Goal: Task Accomplishment & Management: Complete application form

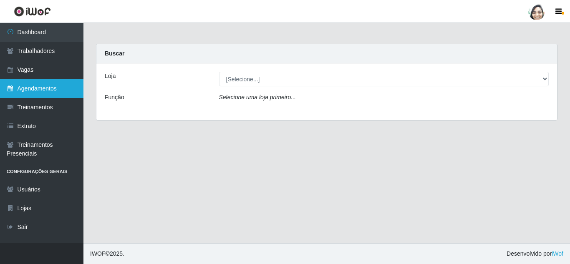
click at [35, 91] on link "Agendamentos" at bounding box center [41, 88] width 83 height 19
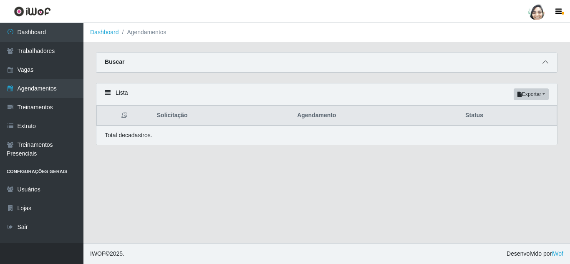
click at [541, 63] on span at bounding box center [546, 63] width 10 height 10
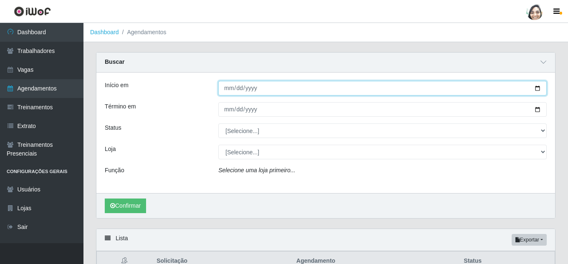
click at [228, 88] on input "Início em" at bounding box center [382, 88] width 329 height 15
type input "[DATE]"
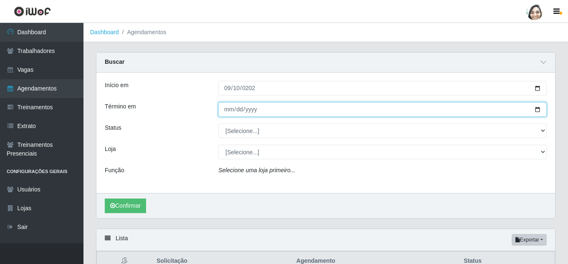
click at [224, 109] on input "Término em" at bounding box center [382, 109] width 329 height 15
type input "[DATE]"
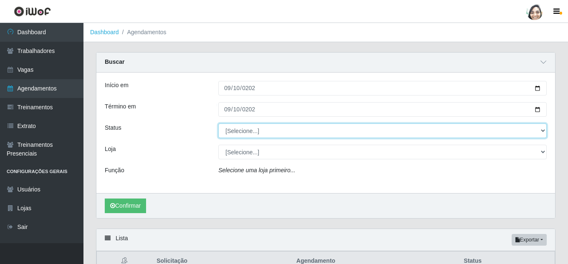
click at [234, 131] on select "[Selecione...] AGENDADO AGUARDANDO LIBERAR EM ANDAMENTO EM REVISÃO FINALIZADO C…" at bounding box center [382, 131] width 329 height 15
select select "FINALIZADO"
click at [218, 124] on select "[Selecione...] AGENDADO AGUARDANDO LIBERAR EM ANDAMENTO EM REVISÃO FINALIZADO C…" at bounding box center [382, 131] width 329 height 15
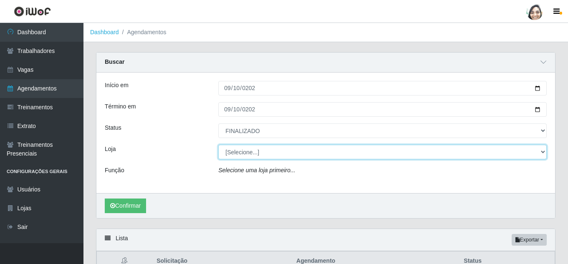
click at [239, 155] on select "[Selecione...] Mar Vermelho - Loja 04" at bounding box center [382, 152] width 329 height 15
select select "251"
click at [218, 145] on select "[Selecione...] Mar Vermelho - Loja 04" at bounding box center [382, 152] width 329 height 15
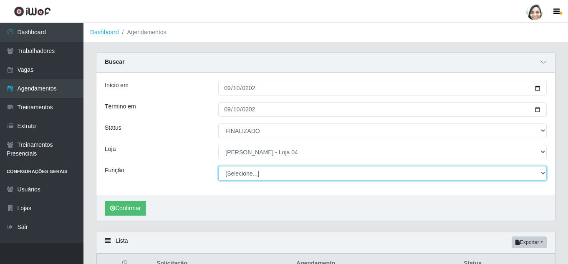
click at [262, 173] on select "[Selecione...] ASG ASG + ASG ++ Auxiliar de Depósito Auxiliar de Depósito + Aux…" at bounding box center [382, 173] width 329 height 15
select select "22"
click at [218, 167] on select "[Selecione...] ASG ASG + ASG ++ Auxiliar de Depósito Auxiliar de Depósito + Aux…" at bounding box center [382, 173] width 329 height 15
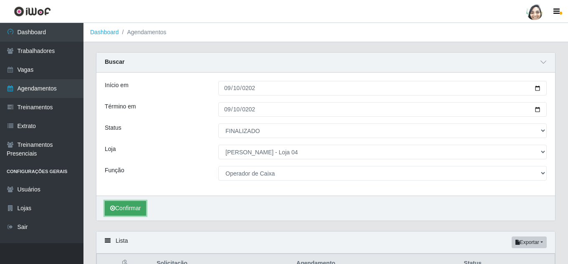
click at [124, 208] on button "Confirmar" at bounding box center [125, 208] width 41 height 15
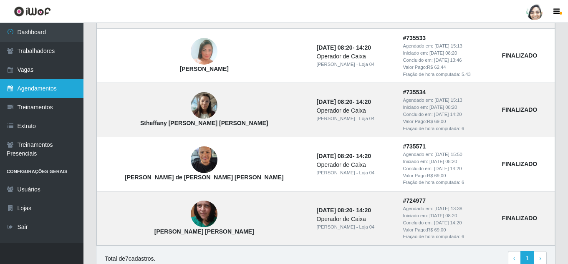
scroll to position [363, 0]
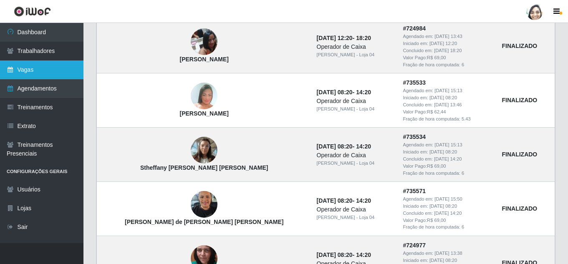
click at [33, 72] on link "Vagas" at bounding box center [41, 70] width 83 height 19
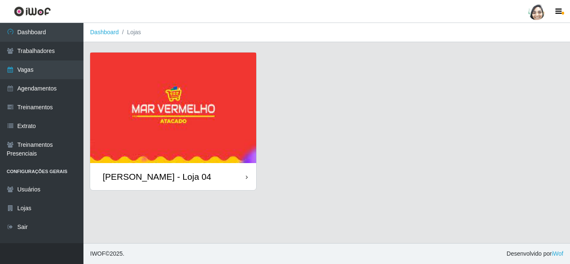
click at [153, 178] on div "[PERSON_NAME] - Loja 04" at bounding box center [157, 177] width 109 height 10
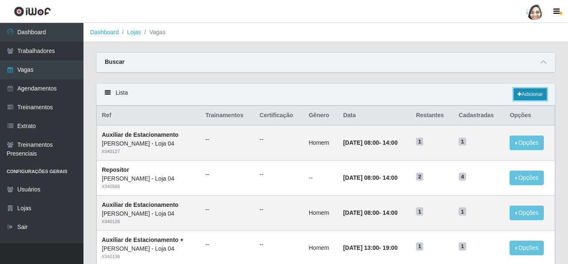
click at [537, 93] on link "Adicionar" at bounding box center [530, 95] width 33 height 12
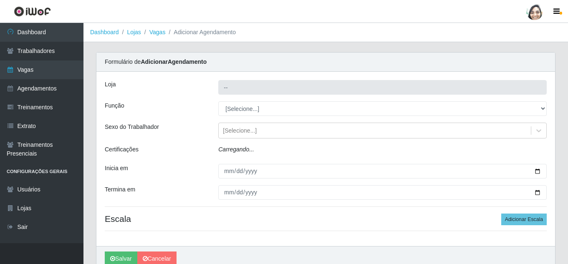
type input "[PERSON_NAME] - Loja 04"
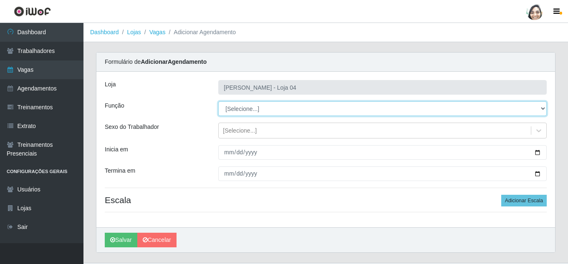
click at [270, 111] on select "[Selecione...] ASG ASG + ASG ++ Auxiliar de Depósito Auxiliar de Depósito + Aux…" at bounding box center [382, 108] width 329 height 15
select select "22"
click at [218, 101] on select "[Selecione...] ASG ASG + ASG ++ Auxiliar de Depósito Auxiliar de Depósito + Aux…" at bounding box center [382, 108] width 329 height 15
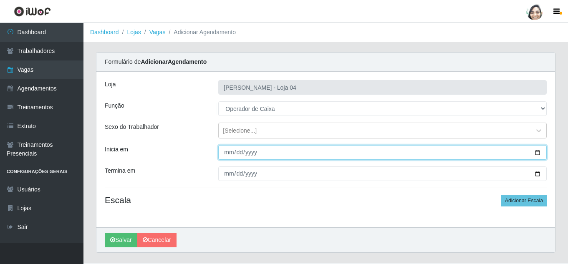
click at [226, 152] on input "Inicia em" at bounding box center [382, 152] width 329 height 15
type input "[DATE]"
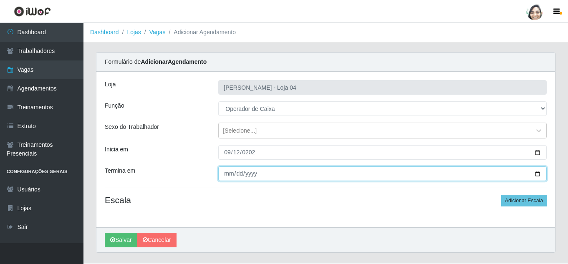
click at [225, 173] on input "Termina em" at bounding box center [382, 174] width 329 height 15
type input "[DATE]"
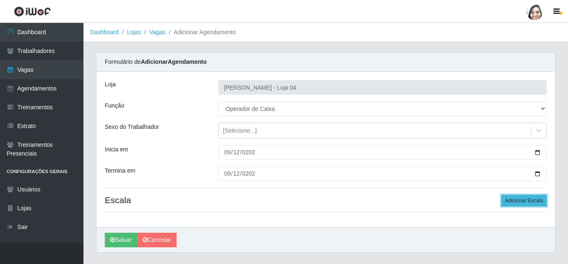
click at [518, 201] on button "Adicionar Escala" at bounding box center [524, 201] width 46 height 12
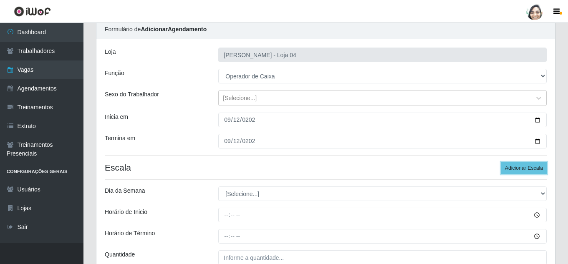
scroll to position [83, 0]
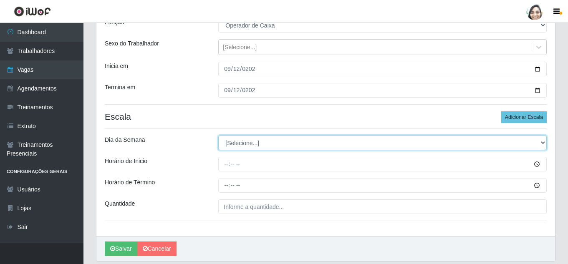
click at [239, 144] on select "[Selecione...] Segunda Terça Quarta Quinta Sexta Sábado Domingo" at bounding box center [382, 143] width 329 height 15
select select "5"
click at [218, 136] on select "[Selecione...] Segunda Terça Quarta Quinta Sexta Sábado Domingo" at bounding box center [382, 143] width 329 height 15
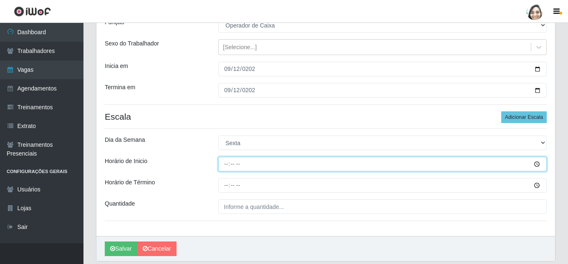
click at [228, 164] on input "Horário de Inicio" at bounding box center [382, 164] width 329 height 15
type input "08:20"
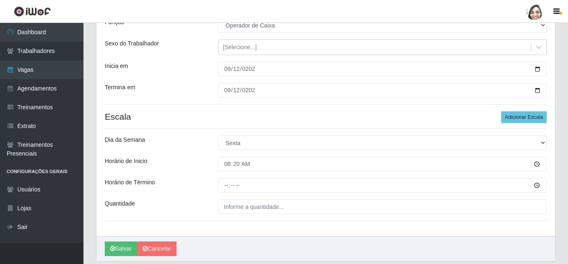
click at [216, 185] on div at bounding box center [382, 185] width 341 height 15
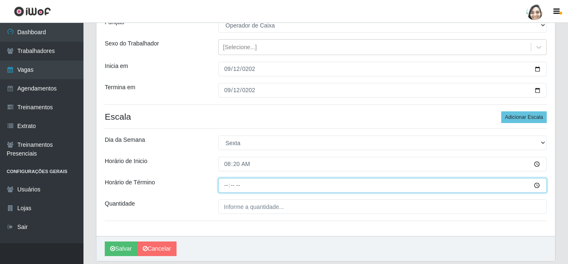
click at [226, 185] on input "Horário de Término" at bounding box center [382, 185] width 329 height 15
type input "14:20"
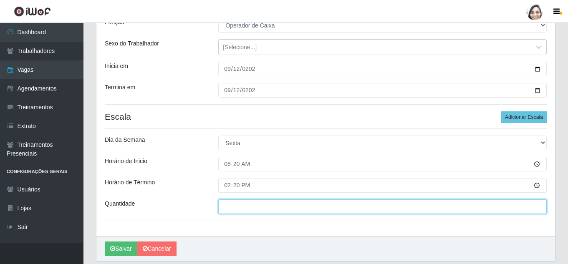
click at [263, 203] on input "___" at bounding box center [382, 207] width 329 height 15
type input "01_"
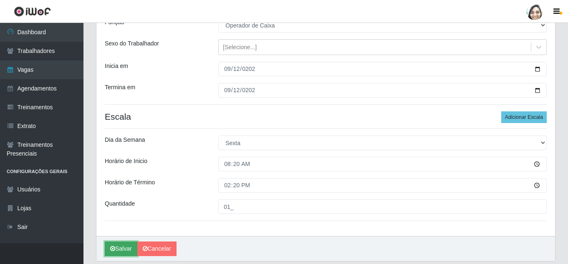
click at [130, 249] on button "Salvar" at bounding box center [121, 249] width 33 height 15
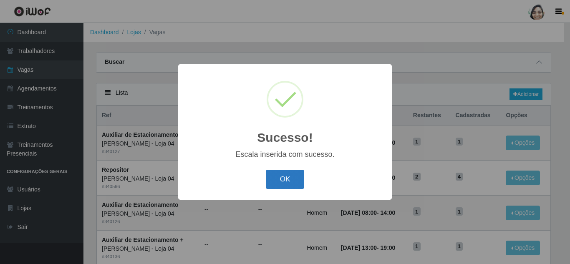
click at [281, 180] on button "OK" at bounding box center [285, 180] width 39 height 20
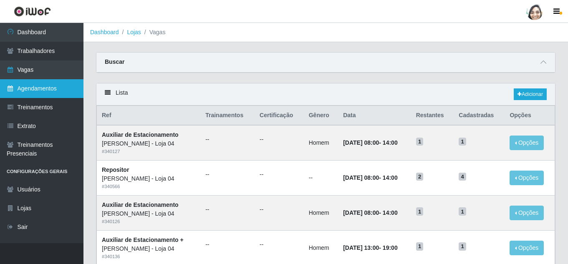
click at [25, 91] on link "Agendamentos" at bounding box center [41, 88] width 83 height 19
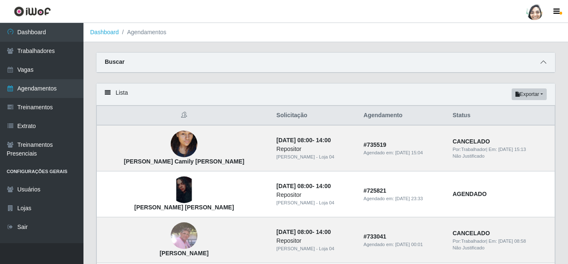
click at [543, 58] on span at bounding box center [544, 63] width 10 height 10
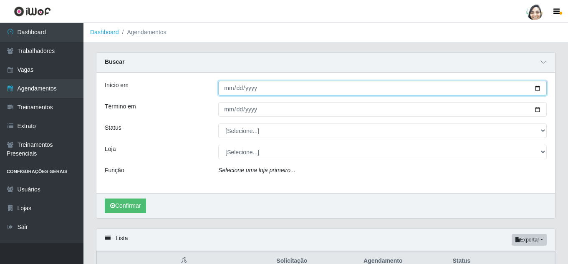
click at [229, 87] on input "Início em" at bounding box center [382, 88] width 329 height 15
type input "[DATE]"
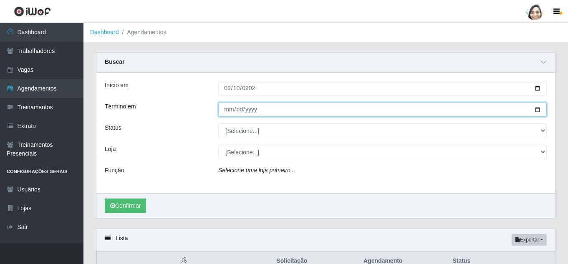
click at [228, 114] on input "Término em" at bounding box center [382, 109] width 329 height 15
type input "[DATE]"
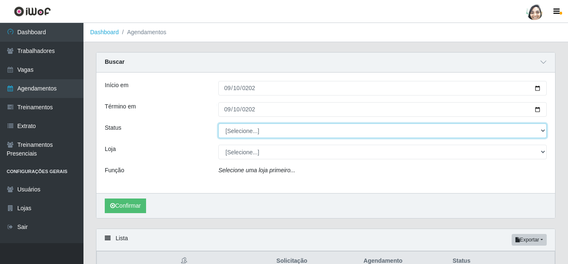
click at [259, 134] on select "[Selecione...] AGENDADO AGUARDANDO LIBERAR EM ANDAMENTO EM REVISÃO FINALIZADO C…" at bounding box center [382, 131] width 329 height 15
select select "FINALIZADO"
click at [218, 124] on select "[Selecione...] AGENDADO AGUARDANDO LIBERAR EM ANDAMENTO EM REVISÃO FINALIZADO C…" at bounding box center [382, 131] width 329 height 15
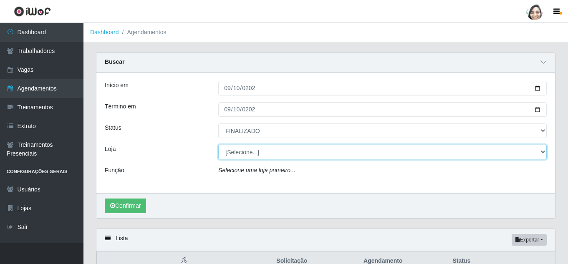
click at [248, 155] on select "[Selecione...] Mar Vermelho - Loja 04" at bounding box center [382, 152] width 329 height 15
select select "251"
click at [218, 145] on select "[Selecione...] Mar Vermelho - Loja 04" at bounding box center [382, 152] width 329 height 15
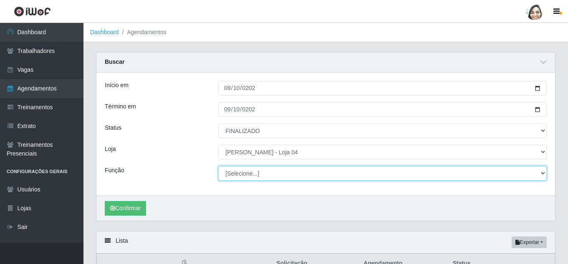
click at [245, 177] on select "[Selecione...] ASG ASG + ASG ++ Auxiliar de Depósito Auxiliar de Depósito + Aux…" at bounding box center [382, 173] width 329 height 15
select select "22"
click at [218, 167] on select "[Selecione...] ASG ASG + ASG ++ Auxiliar de Depósito Auxiliar de Depósito + Aux…" at bounding box center [382, 173] width 329 height 15
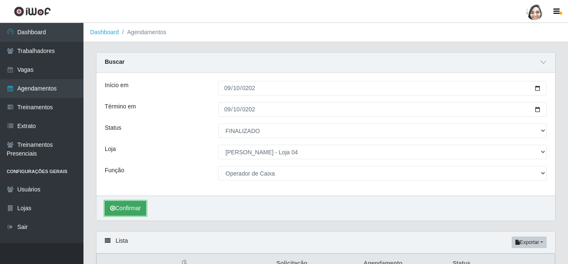
click at [120, 205] on button "Confirmar" at bounding box center [125, 208] width 41 height 15
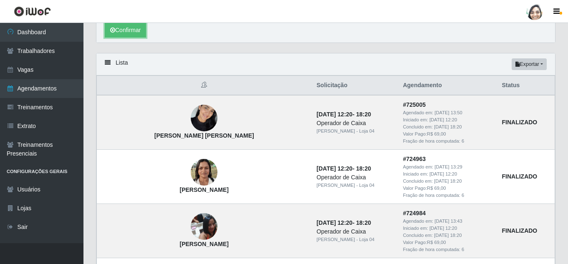
scroll to position [102, 0]
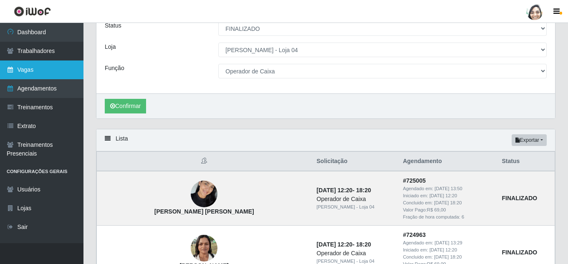
click at [47, 72] on link "Vagas" at bounding box center [41, 70] width 83 height 19
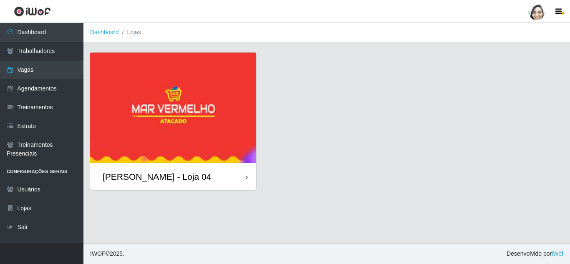
click at [239, 175] on div "[PERSON_NAME] - Loja 04" at bounding box center [173, 176] width 166 height 27
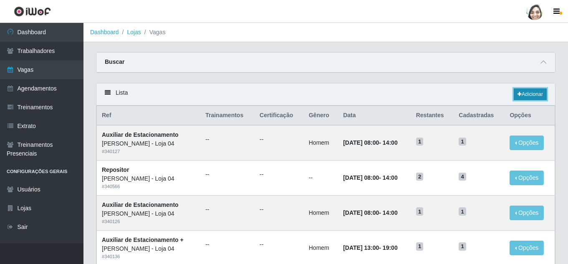
click at [544, 96] on link "Adicionar" at bounding box center [530, 95] width 33 height 12
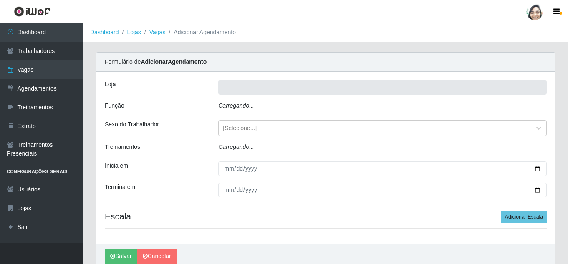
type input "[PERSON_NAME] - Loja 04"
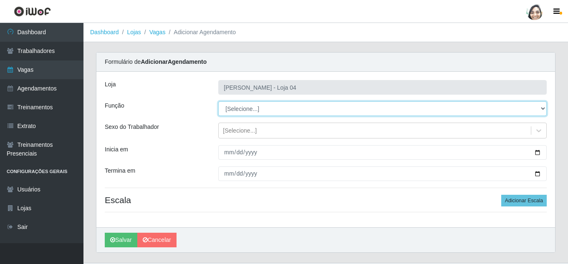
drag, startPoint x: 230, startPoint y: 114, endPoint x: 240, endPoint y: 111, distance: 10.3
click at [240, 111] on select "[Selecione...] ASG ASG + ASG ++ Auxiliar de Depósito Auxiliar de Depósito + Aux…" at bounding box center [382, 108] width 329 height 15
select select "22"
click at [218, 101] on select "[Selecione...] ASG ASG + ASG ++ Auxiliar de Depósito Auxiliar de Depósito + Aux…" at bounding box center [382, 108] width 329 height 15
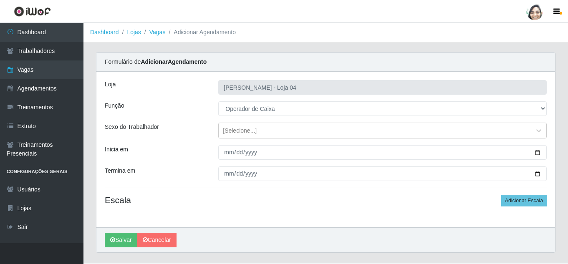
click at [229, 145] on div "Loja Mar Vermelho - Loja 04 Função [Selecione...] ASG ASG + ASG ++ Auxiliar de …" at bounding box center [325, 150] width 459 height 156
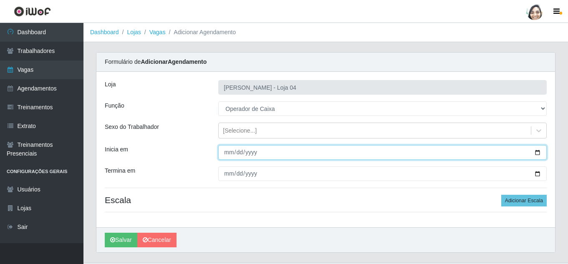
click at [228, 149] on input "Inicia em" at bounding box center [382, 152] width 329 height 15
type input "[DATE]"
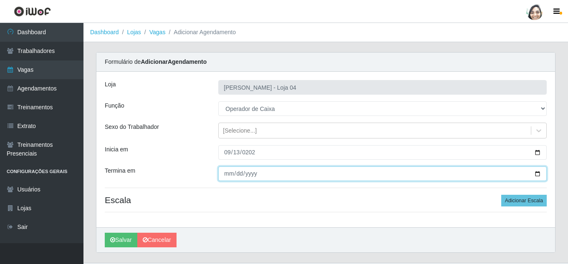
click at [228, 179] on input "Termina em" at bounding box center [382, 174] width 329 height 15
type input "[DATE]"
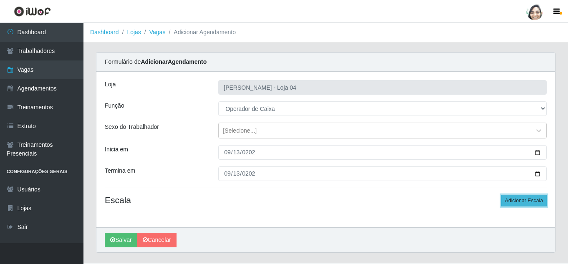
click at [534, 202] on button "Adicionar Escala" at bounding box center [524, 201] width 46 height 12
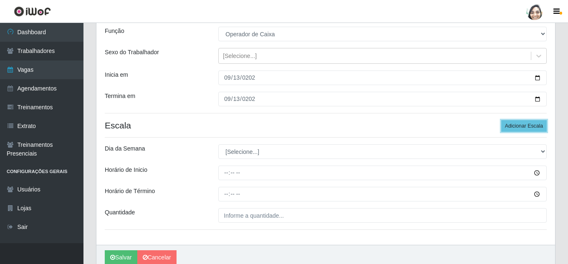
scroll to position [83, 0]
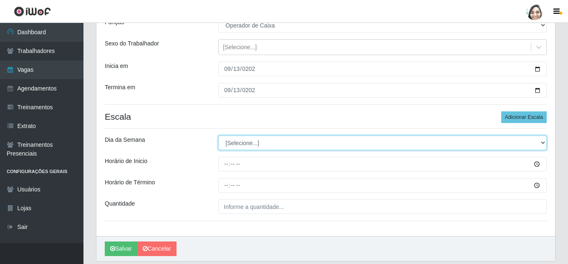
click at [259, 139] on select "[Selecione...] Segunda Terça Quarta Quinta Sexta Sábado Domingo" at bounding box center [382, 143] width 329 height 15
select select "6"
click at [218, 136] on select "[Selecione...] Segunda Terça Quarta Quinta Sexta Sábado Domingo" at bounding box center [382, 143] width 329 height 15
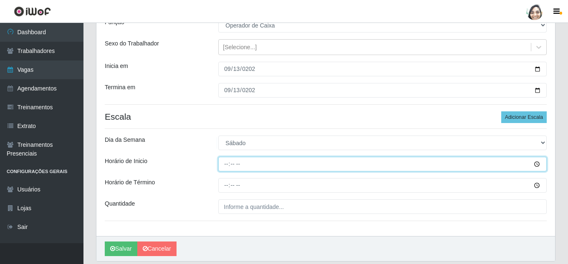
click at [226, 162] on input "Horário de Inicio" at bounding box center [382, 164] width 329 height 15
type input "08:20"
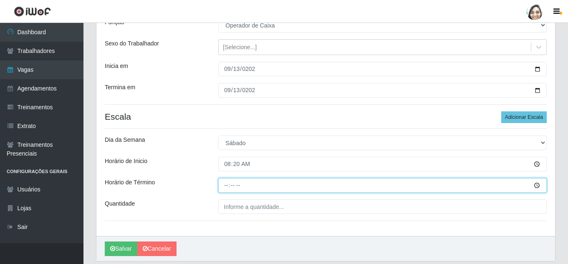
click at [226, 185] on input "Horário de Término" at bounding box center [382, 185] width 329 height 15
type input "14:20"
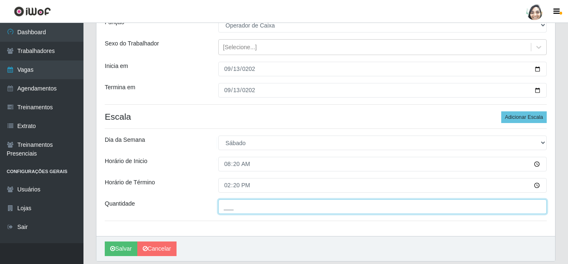
click at [238, 202] on input "___" at bounding box center [382, 207] width 329 height 15
type input "01_"
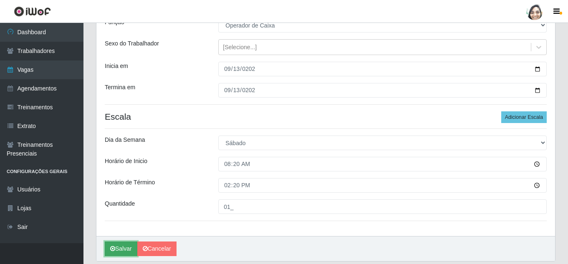
click at [117, 251] on button "Salvar" at bounding box center [121, 249] width 33 height 15
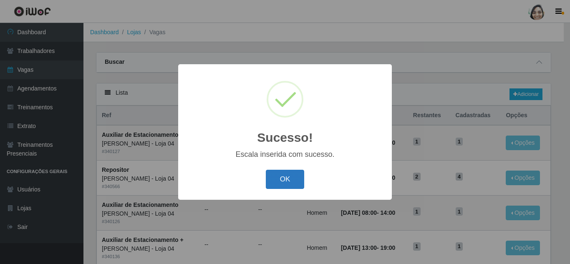
click at [298, 181] on button "OK" at bounding box center [285, 180] width 39 height 20
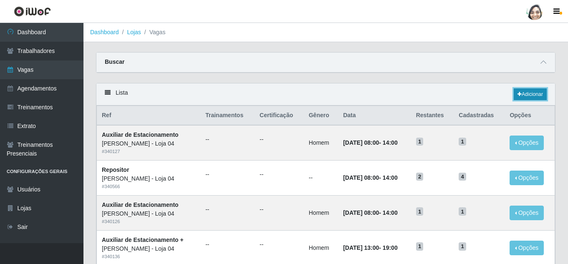
click at [518, 92] on icon at bounding box center [520, 94] width 4 height 5
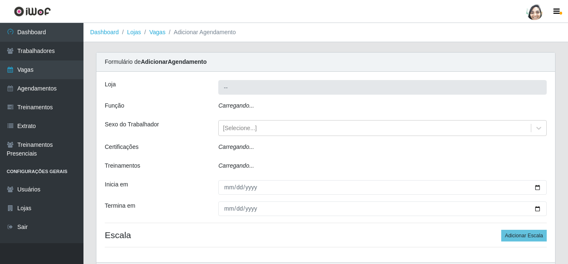
type input "[PERSON_NAME] - Loja 04"
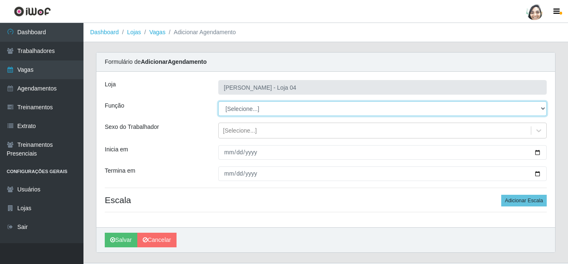
click at [244, 107] on select "[Selecione...] ASG ASG + ASG ++ Auxiliar de Depósito Auxiliar de Depósito + Aux…" at bounding box center [382, 108] width 329 height 15
select select "22"
click at [218, 101] on select "[Selecione...] ASG ASG + ASG ++ Auxiliar de Depósito Auxiliar de Depósito + Aux…" at bounding box center [382, 108] width 329 height 15
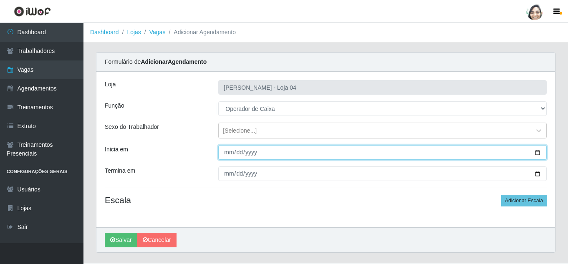
click at [228, 157] on input "Inicia em" at bounding box center [382, 152] width 329 height 15
type input "[DATE]"
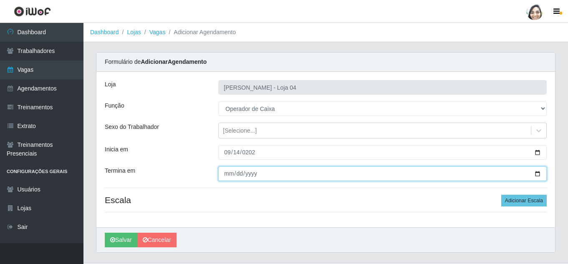
click at [225, 172] on input "Termina em" at bounding box center [382, 174] width 329 height 15
type input "[DATE]"
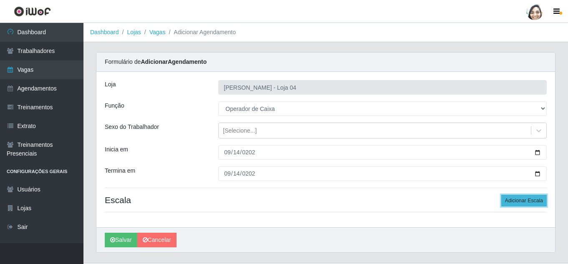
click at [534, 196] on button "Adicionar Escala" at bounding box center [524, 201] width 46 height 12
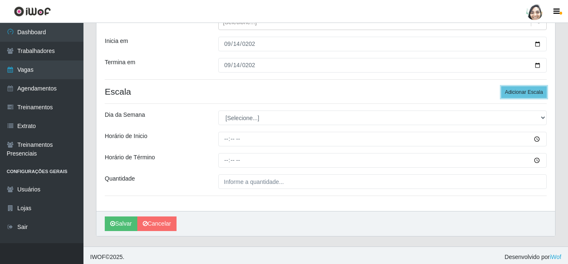
scroll to position [112, 0]
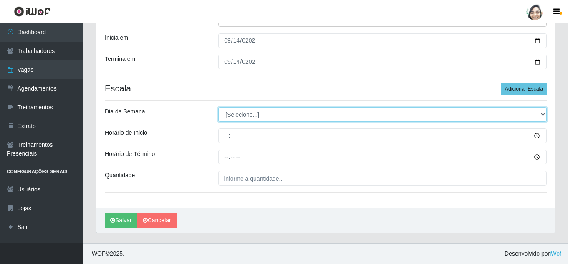
drag, startPoint x: 225, startPoint y: 115, endPoint x: 250, endPoint y: 118, distance: 25.6
click at [225, 115] on select "[Selecione...] Segunda Terça Quarta Quinta Sexta Sábado Domingo" at bounding box center [382, 114] width 329 height 15
select select "0"
click at [218, 107] on select "[Selecione...] Segunda Terça Quarta Quinta Sexta Sábado Domingo" at bounding box center [382, 114] width 329 height 15
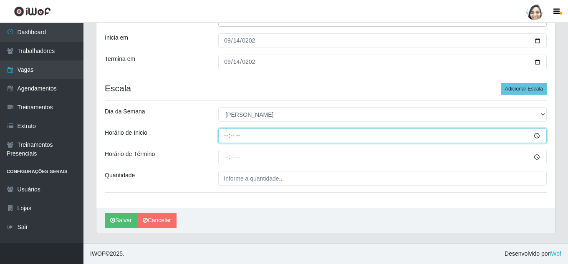
click at [226, 134] on input "Horário de Inicio" at bounding box center [382, 136] width 329 height 15
type input "13:00"
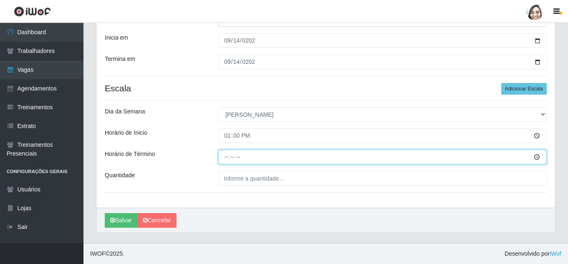
click at [223, 158] on input "Horário de Término" at bounding box center [382, 157] width 329 height 15
type input "19:00"
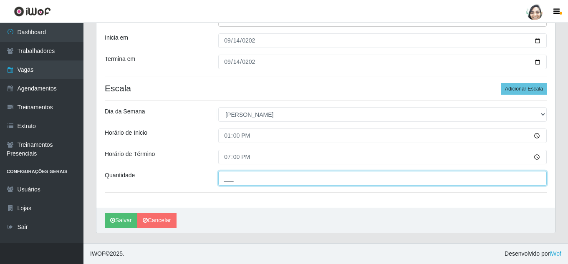
click at [232, 178] on input "___" at bounding box center [382, 178] width 329 height 15
type input "01_"
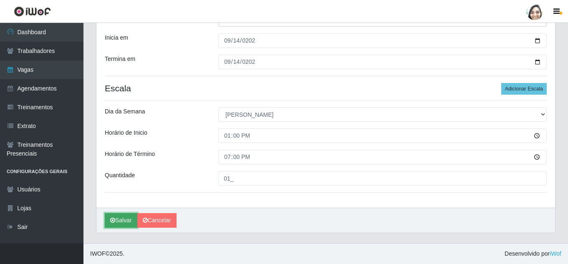
click at [124, 219] on button "Salvar" at bounding box center [121, 220] width 33 height 15
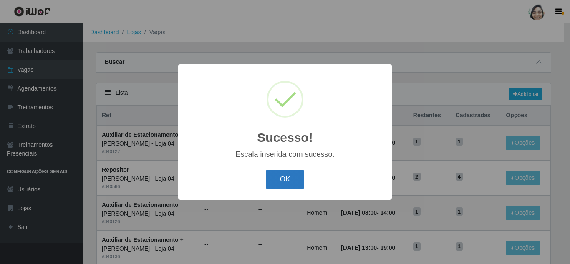
click at [290, 175] on button "OK" at bounding box center [285, 180] width 39 height 20
